Goal: Task Accomplishment & Management: Use online tool/utility

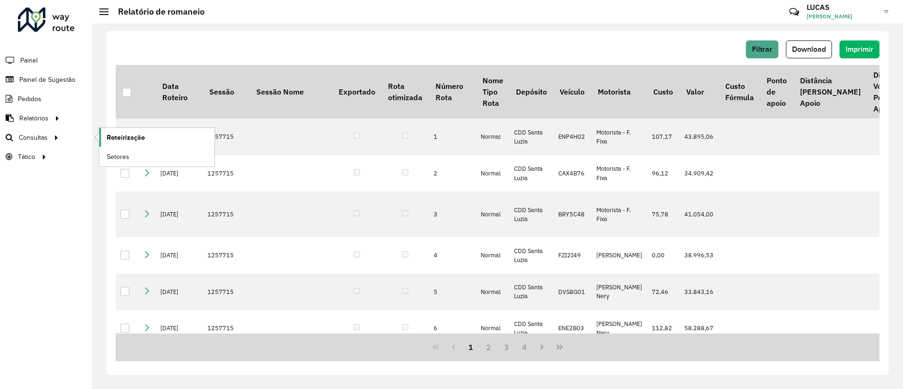
click at [108, 136] on span "Roteirização" at bounding box center [126, 138] width 38 height 10
click at [109, 154] on span "Setores" at bounding box center [118, 157] width 23 height 10
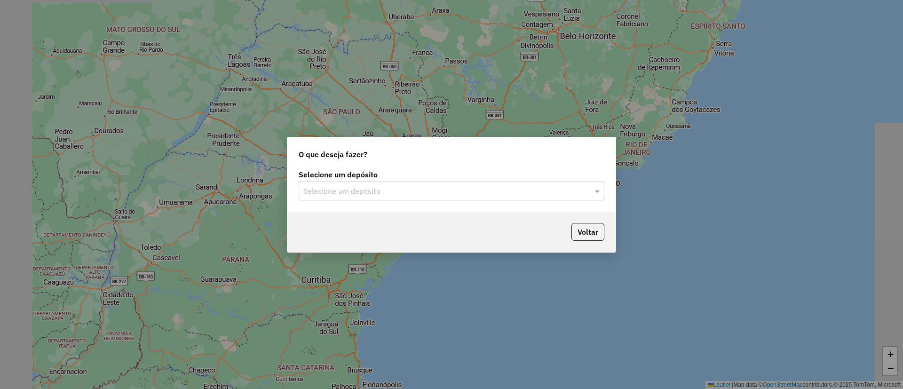
click at [487, 194] on input "text" at bounding box center [442, 191] width 278 height 11
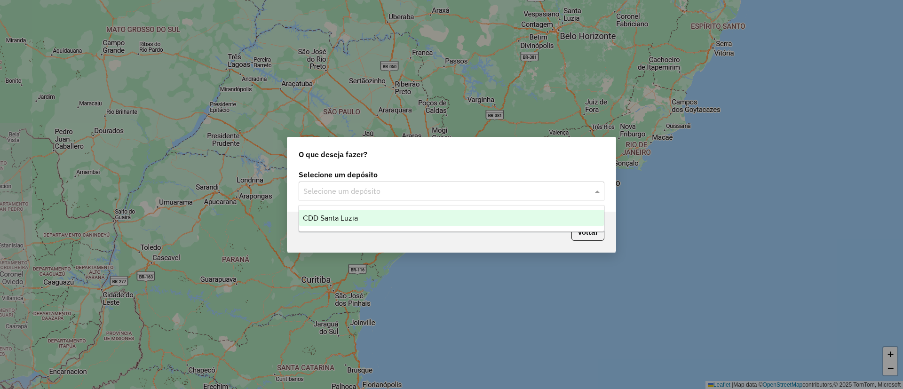
click at [456, 210] on ng-dropdown-panel "CDD Santa Luzia" at bounding box center [452, 218] width 306 height 27
click at [457, 215] on div "CDD Santa Luzia" at bounding box center [451, 218] width 305 height 16
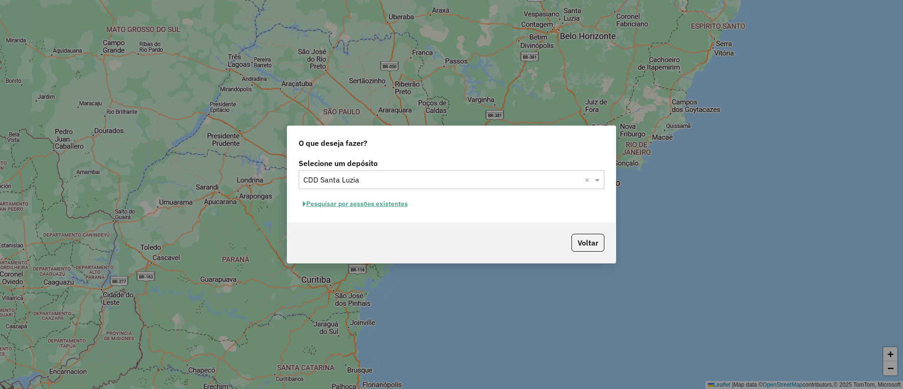
click at [367, 208] on button "Pesquisar por sessões existentes" at bounding box center [355, 204] width 113 height 15
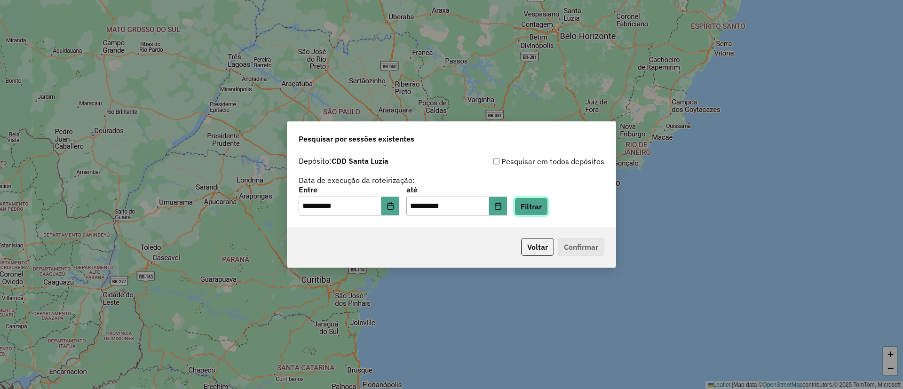
click at [535, 209] on button "Filtrar" at bounding box center [531, 207] width 33 height 18
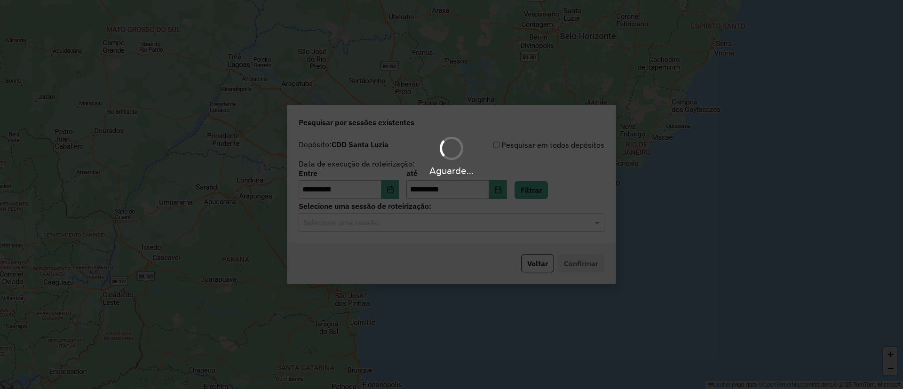
click at [434, 231] on div "Aguarde..." at bounding box center [451, 194] width 903 height 389
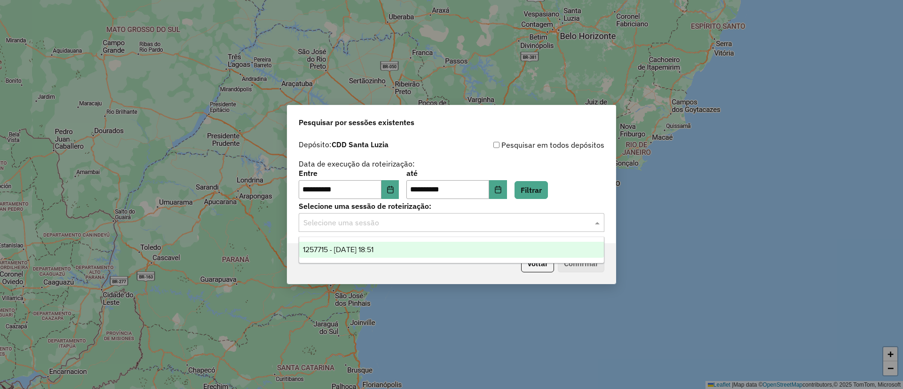
drag, startPoint x: 422, startPoint y: 229, endPoint x: 409, endPoint y: 238, distance: 15.9
click at [422, 229] on div "Selecione uma sessão" at bounding box center [452, 222] width 306 height 19
click at [374, 247] on span "1257715 - 02/09/2025 18:51" at bounding box center [338, 250] width 71 height 8
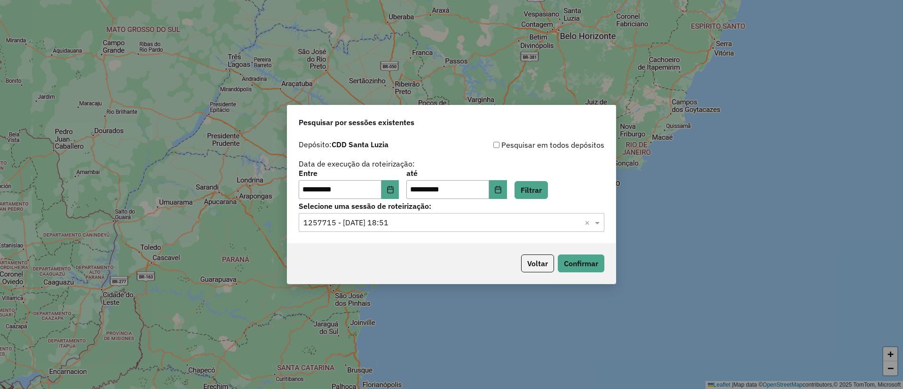
click at [575, 275] on div "Voltar Confirmar" at bounding box center [451, 263] width 328 height 40
click at [576, 268] on button "Confirmar" at bounding box center [581, 264] width 47 height 18
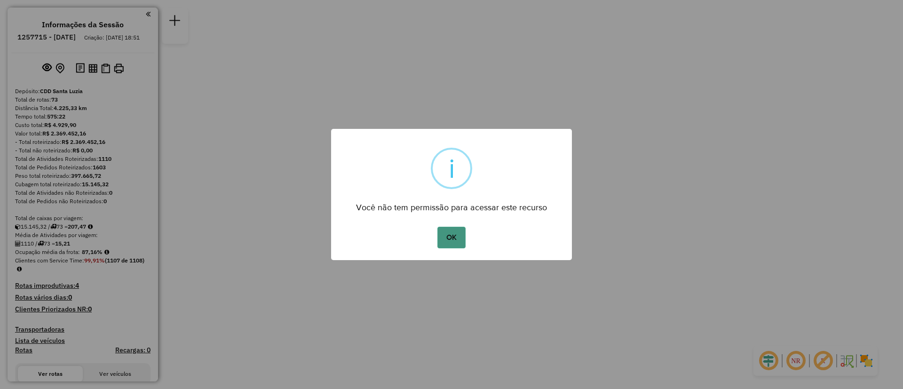
click at [450, 244] on button "OK" at bounding box center [452, 238] width 28 height 22
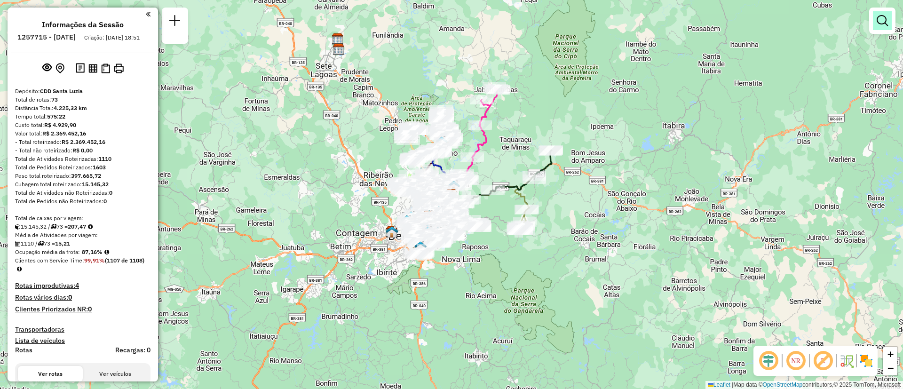
click at [882, 27] on link at bounding box center [882, 20] width 19 height 19
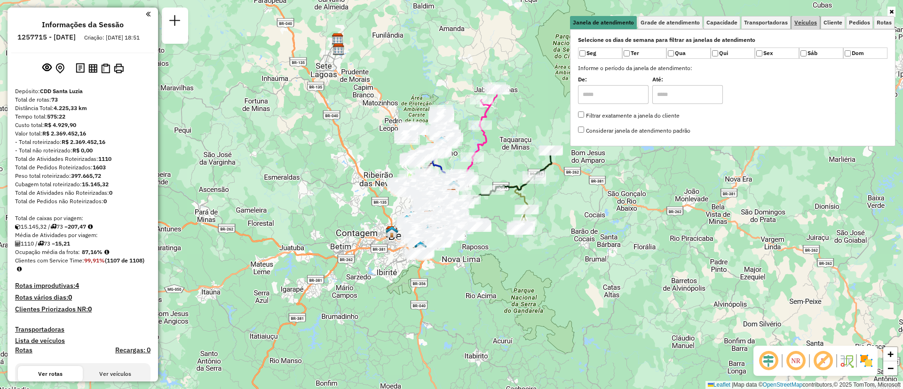
click at [814, 22] on span "Veículos" at bounding box center [806, 23] width 23 height 6
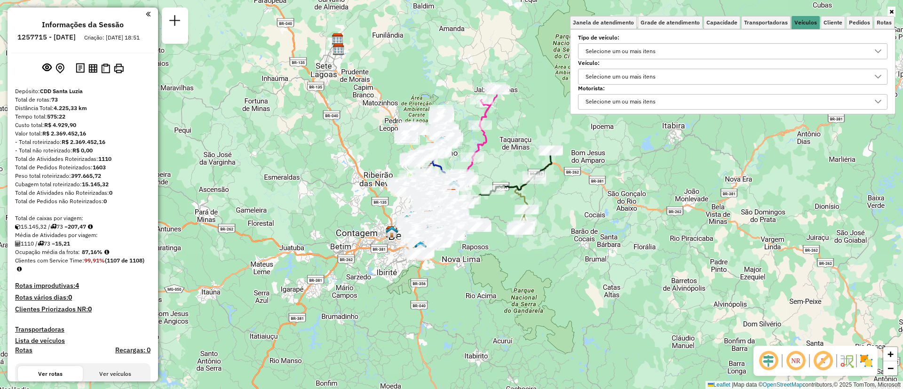
click at [649, 77] on div "Selecione um ou mais itens" at bounding box center [621, 76] width 77 height 15
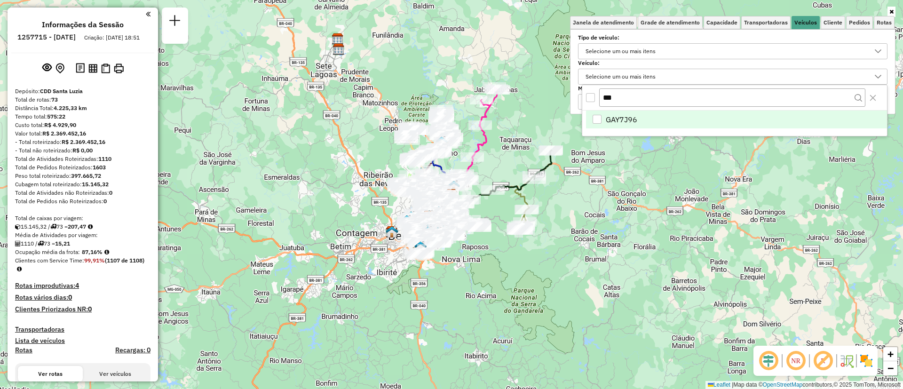
type input "***"
click at [602, 124] on li "GAY7J96" at bounding box center [736, 120] width 301 height 18
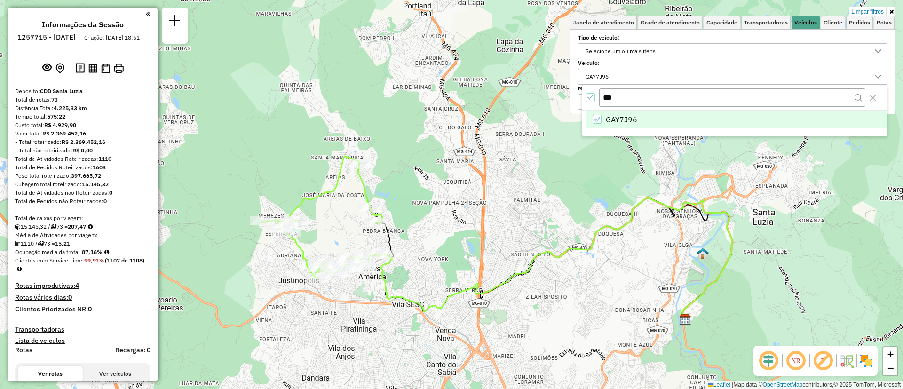
drag, startPoint x: 471, startPoint y: 210, endPoint x: 487, endPoint y: 230, distance: 25.4
click at [487, 230] on div "Limpar filtros Janela de atendimento Grade de atendimento Capacidade Transporta…" at bounding box center [451, 194] width 903 height 389
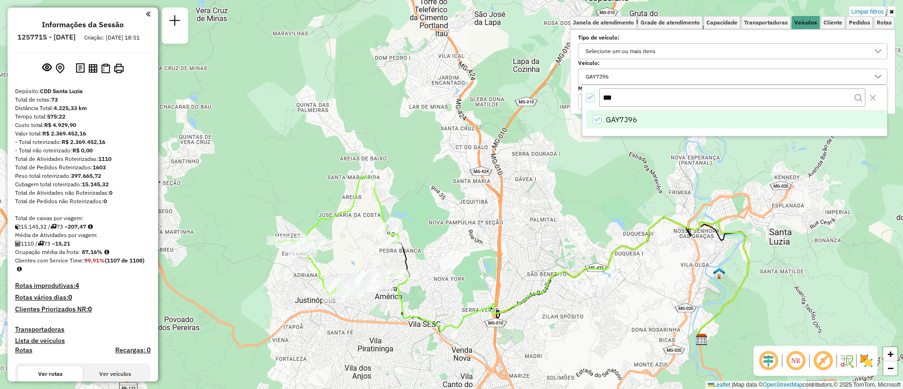
click at [488, 230] on div "Limpar filtros Janela de atendimento Grade de atendimento Capacidade Transporta…" at bounding box center [451, 194] width 903 height 389
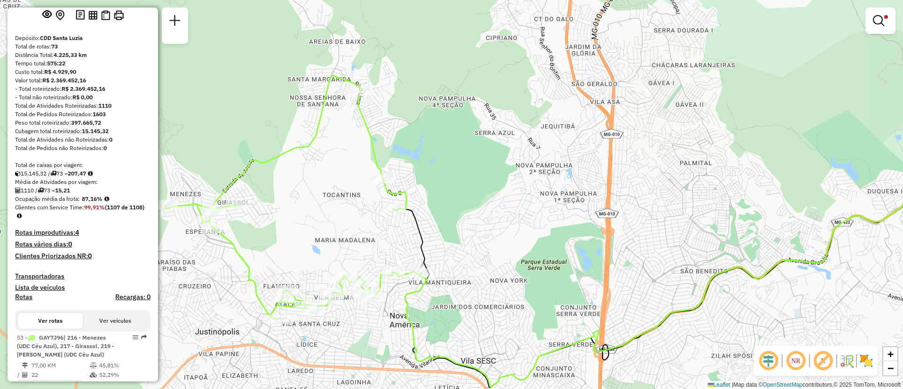
scroll to position [89, 0]
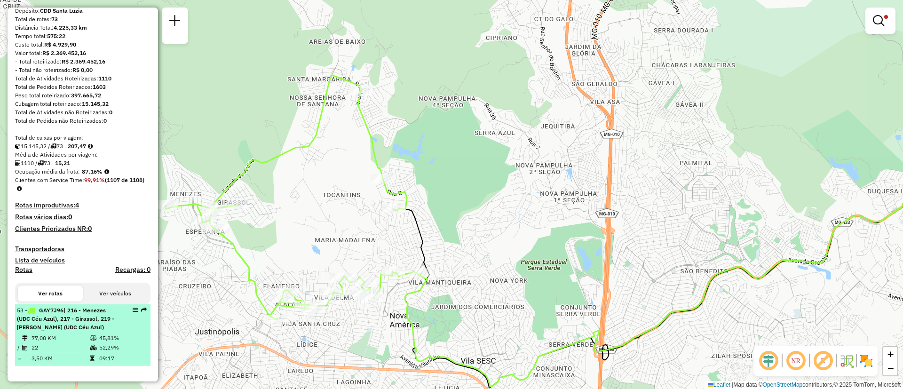
click at [81, 340] on td "77,00 KM" at bounding box center [60, 338] width 58 height 9
select select "**********"
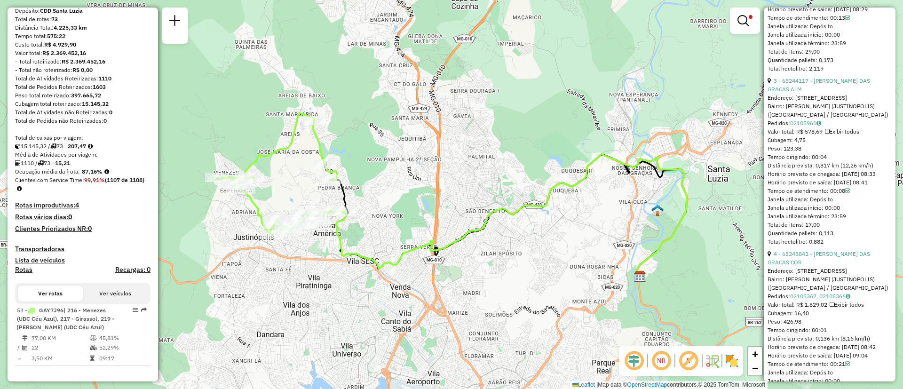
scroll to position [706, 0]
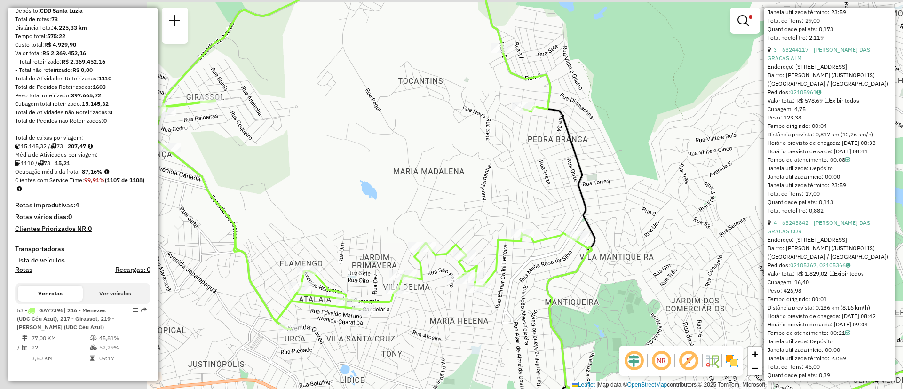
drag, startPoint x: 464, startPoint y: 113, endPoint x: 562, endPoint y: 108, distance: 98.0
click at [565, 112] on div "Limpar filtros Janela de atendimento Grade de atendimento Capacidade Transporta…" at bounding box center [451, 194] width 903 height 389
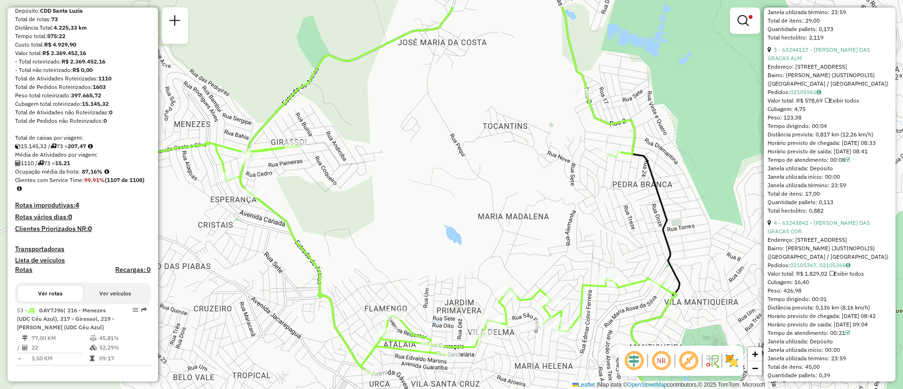
drag, startPoint x: 274, startPoint y: 205, endPoint x: 316, endPoint y: 242, distance: 56.3
click at [330, 249] on div "Limpar filtros Janela de atendimento Grade de atendimento Capacidade Transporta…" at bounding box center [451, 194] width 903 height 389
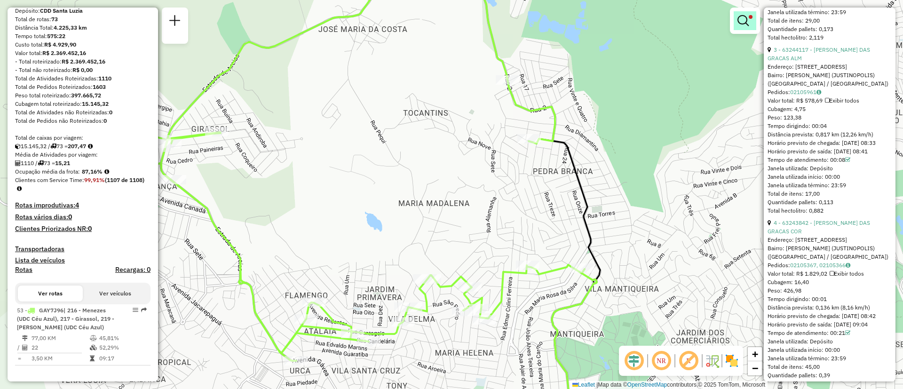
click at [749, 22] on em at bounding box center [743, 20] width 11 height 11
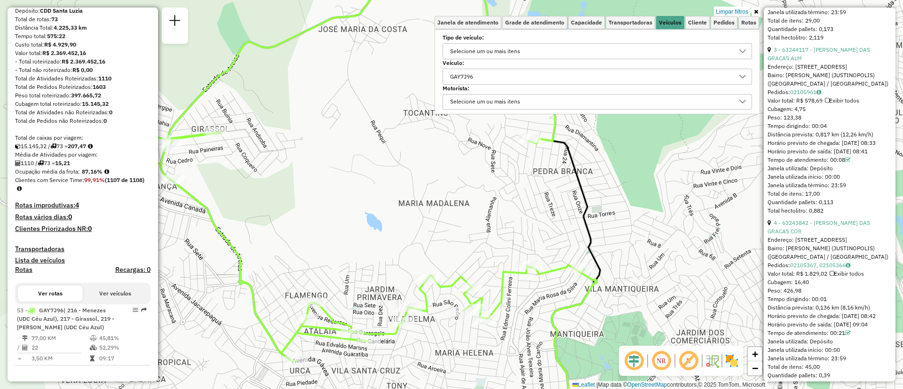
click at [477, 73] on div "GAY7J96" at bounding box center [462, 76] width 30 height 15
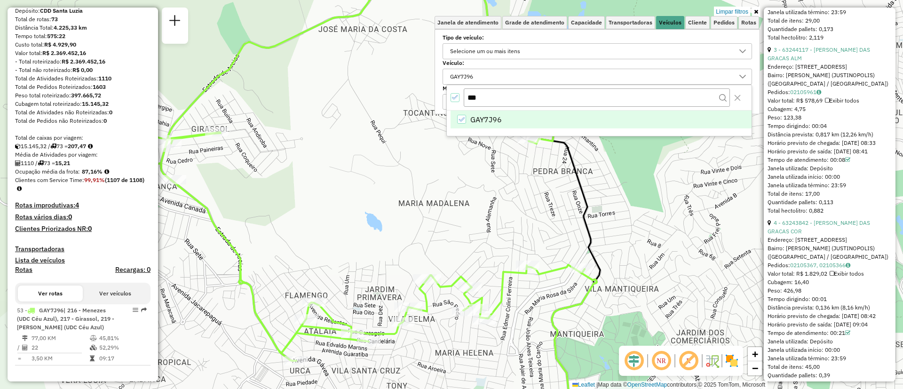
drag, startPoint x: 490, startPoint y: 99, endPoint x: 460, endPoint y: 96, distance: 30.7
click at [461, 96] on div "***" at bounding box center [599, 97] width 305 height 25
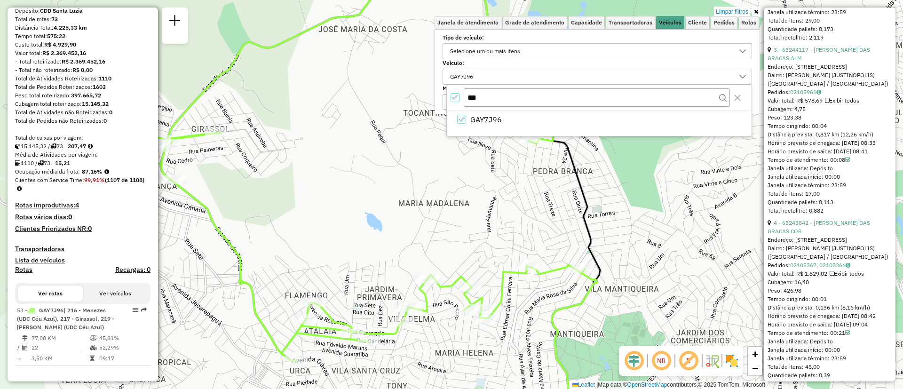
click at [451, 91] on div "***" at bounding box center [599, 97] width 305 height 25
click at [455, 96] on icon "All items selected" at bounding box center [455, 97] width 7 height 7
drag, startPoint x: 501, startPoint y: 97, endPoint x: 465, endPoint y: 100, distance: 35.9
click at [461, 99] on div "***" at bounding box center [599, 97] width 305 height 24
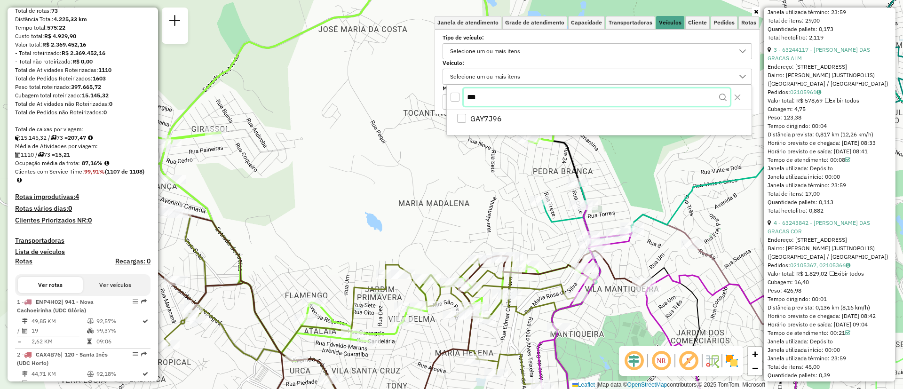
paste input "****"
type input "*******"
click at [455, 96] on div "All items unselected" at bounding box center [455, 97] width 9 height 9
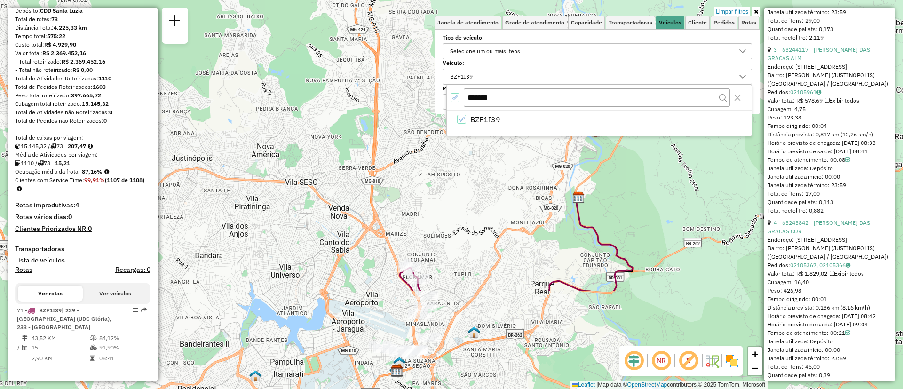
drag, startPoint x: 534, startPoint y: 303, endPoint x: 315, endPoint y: 155, distance: 264.4
click at [316, 158] on div "Limpar filtros Janela de atendimento Grade de atendimento Capacidade Transporta…" at bounding box center [451, 194] width 903 height 389
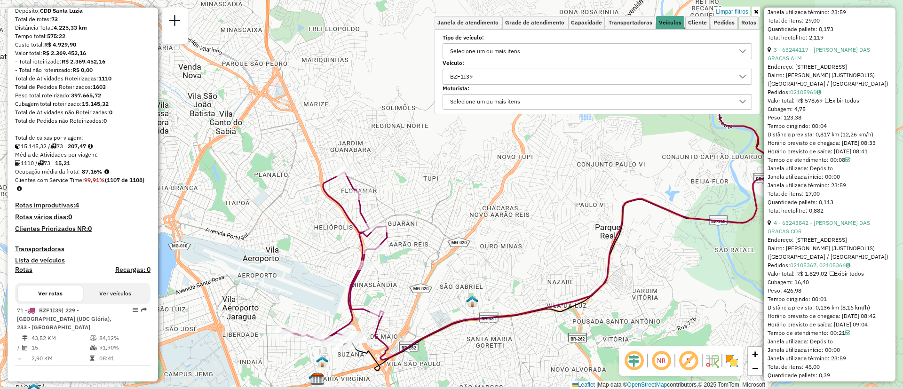
drag, startPoint x: 437, startPoint y: 294, endPoint x: 441, endPoint y: 249, distance: 44.9
click at [440, 251] on div "Limpar filtros Janela de atendimento Grade de atendimento Capacidade Transporta…" at bounding box center [451, 194] width 903 height 389
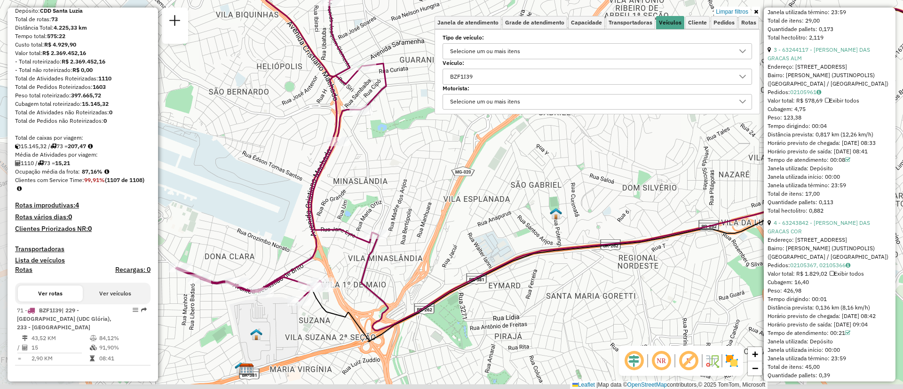
drag, startPoint x: 422, startPoint y: 262, endPoint x: 506, endPoint y: 173, distance: 122.5
click at [506, 173] on div "Limpar filtros Janela de atendimento Grade de atendimento Capacidade Transporta…" at bounding box center [451, 194] width 903 height 389
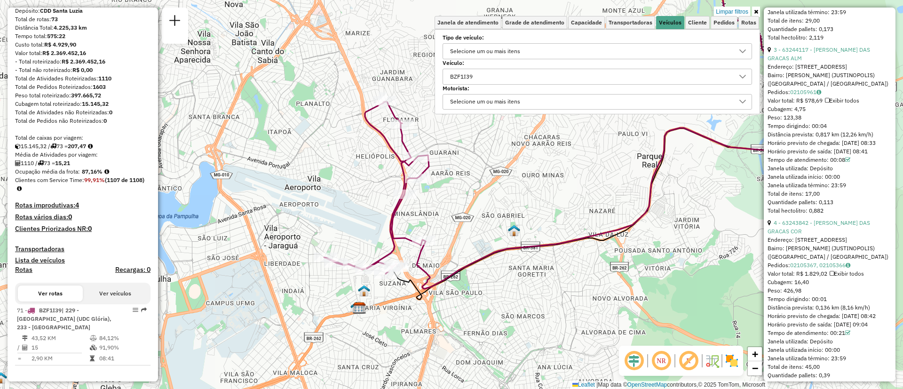
drag, startPoint x: 495, startPoint y: 192, endPoint x: 480, endPoint y: 229, distance: 39.8
click at [480, 229] on div "Limpar filtros Janela de atendimento Grade de atendimento Capacidade Transporta…" at bounding box center [451, 194] width 903 height 389
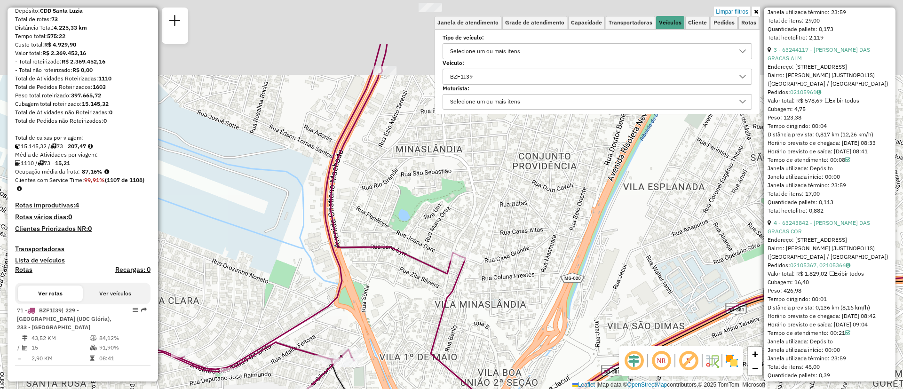
drag, startPoint x: 373, startPoint y: 205, endPoint x: 343, endPoint y: 288, distance: 88.7
click at [343, 288] on icon at bounding box center [259, 217] width 399 height 346
